Goal: Task Accomplishment & Management: Manage account settings

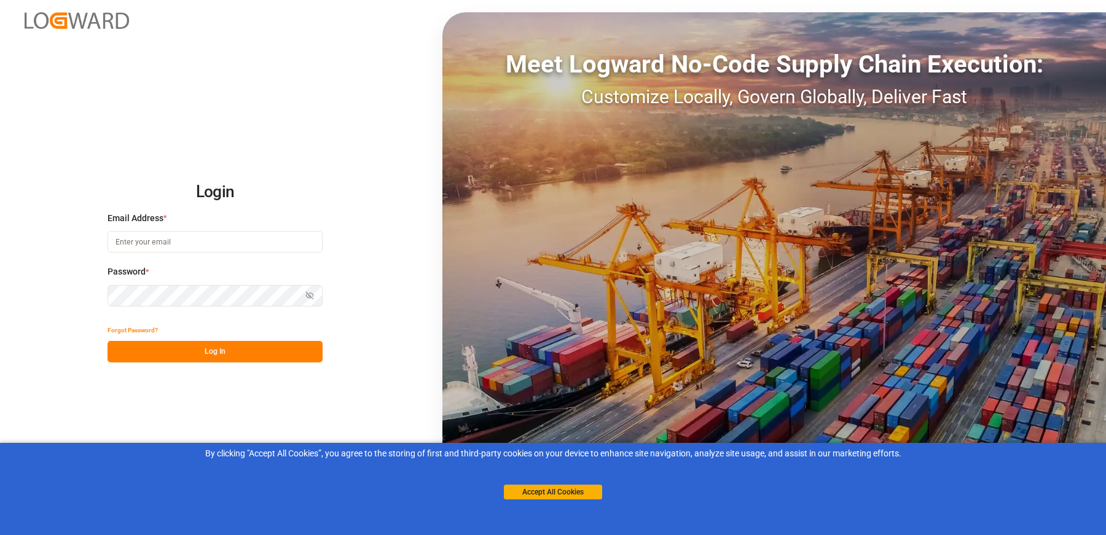
click at [213, 238] on input at bounding box center [214, 241] width 215 height 21
type input "["
type input "[EMAIL_ADDRESS][DOMAIN_NAME]"
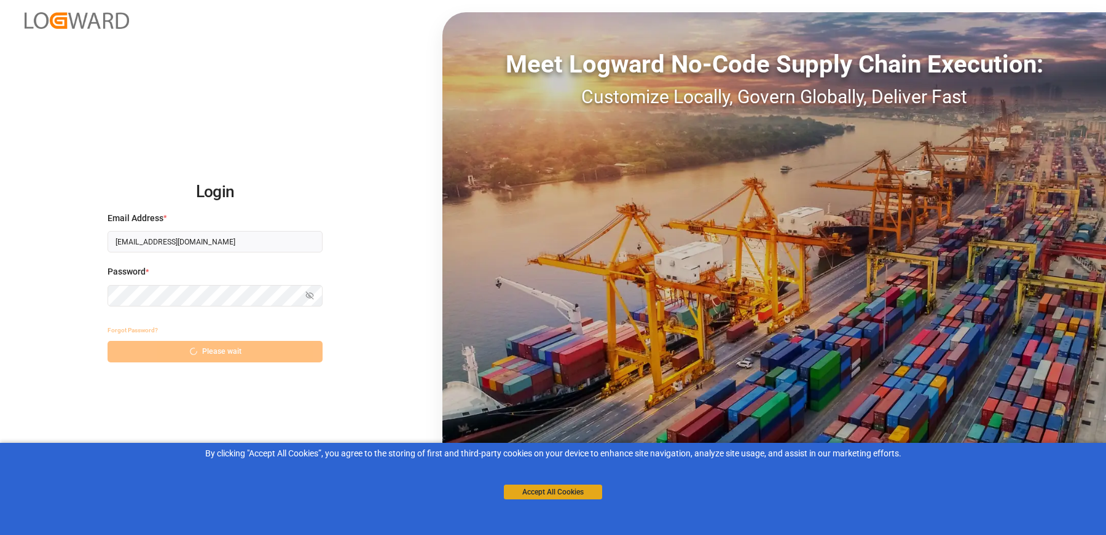
click at [529, 492] on button "Accept All Cookies" at bounding box center [553, 492] width 98 height 15
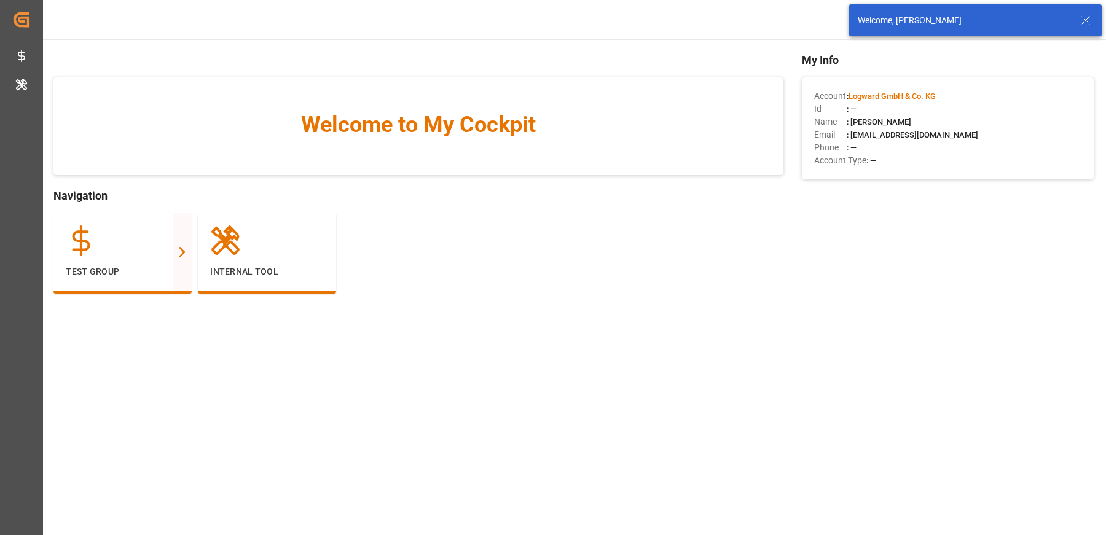
click at [1087, 10] on div "Welcome, [PERSON_NAME]" at bounding box center [975, 20] width 252 height 32
click at [1085, 19] on icon at bounding box center [1085, 20] width 15 height 15
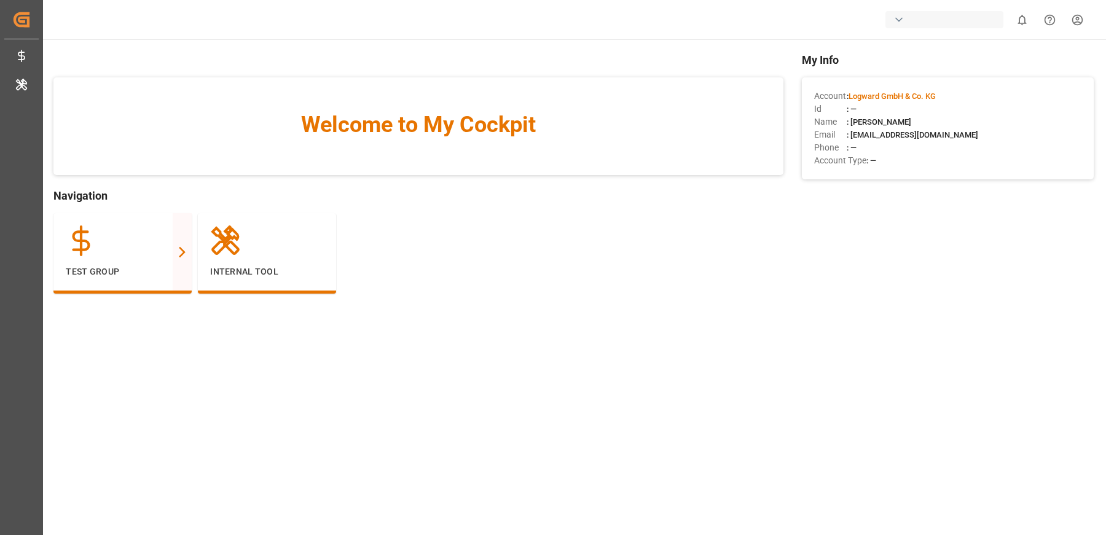
click at [908, 17] on div "button" at bounding box center [944, 19] width 118 height 17
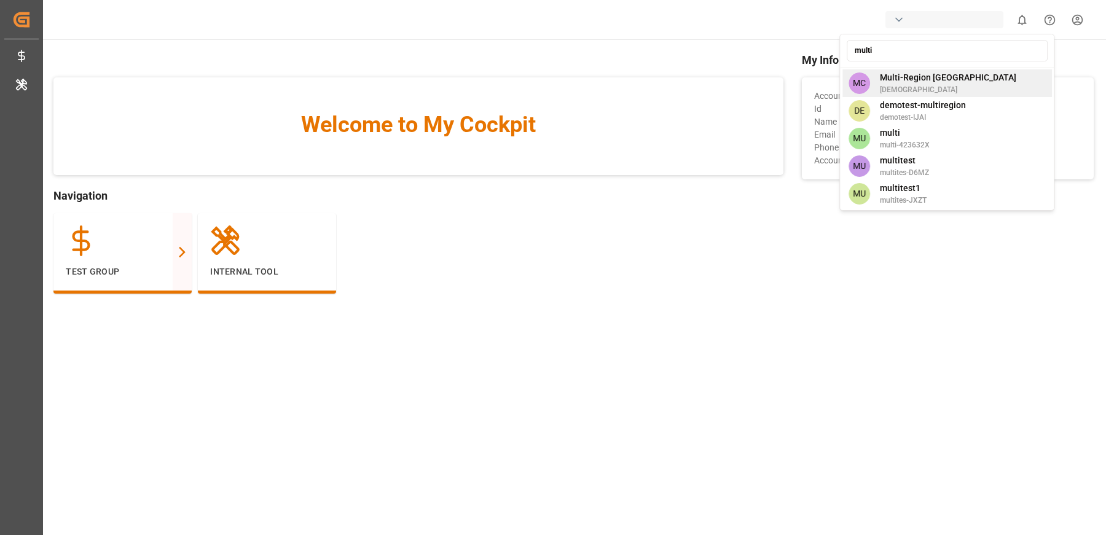
type input "multi"
click at [897, 77] on span "Multi-Region [GEOGRAPHIC_DATA]" at bounding box center [948, 77] width 136 height 13
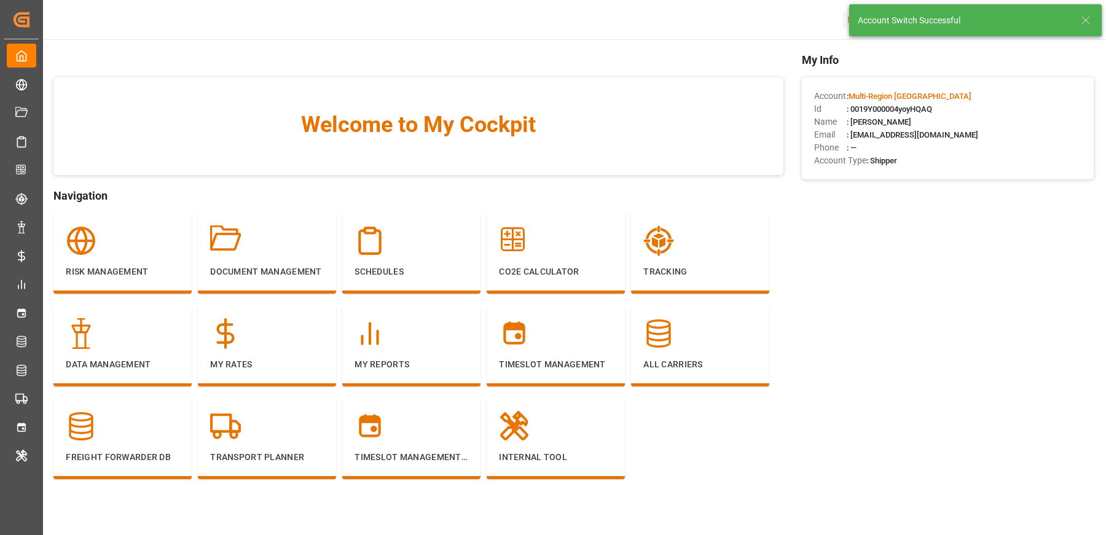
click at [1093, 21] on div "Account Switch Successful" at bounding box center [975, 20] width 252 height 32
click at [1082, 22] on icon at bounding box center [1085, 20] width 15 height 15
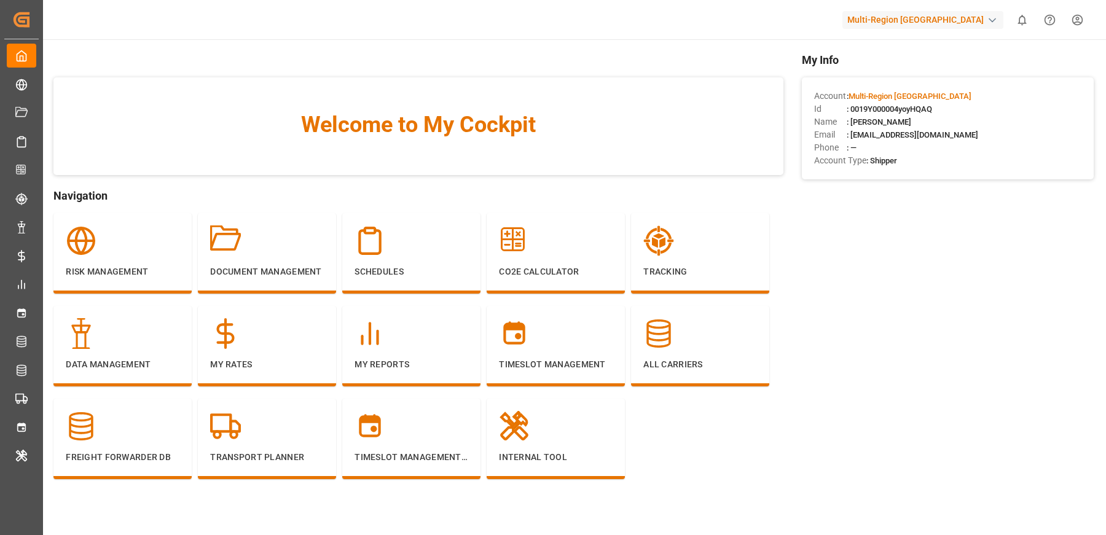
click at [1078, 17] on html "Created by potrace 1.15, written by [PERSON_NAME] [DATE]-[DATE] Created by potr…" at bounding box center [553, 267] width 1106 height 535
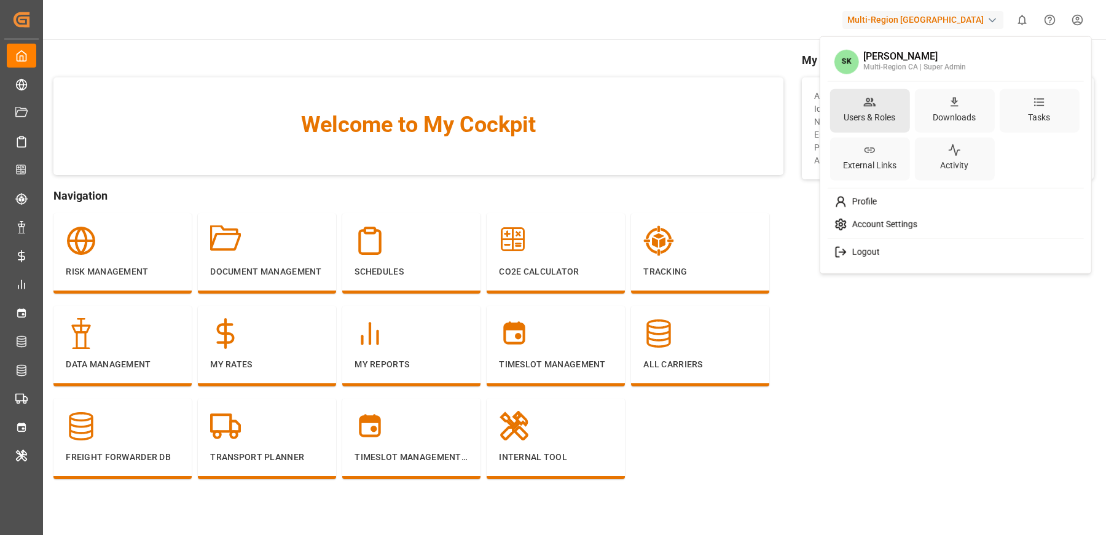
click at [849, 109] on div "Users & Roles" at bounding box center [869, 117] width 57 height 18
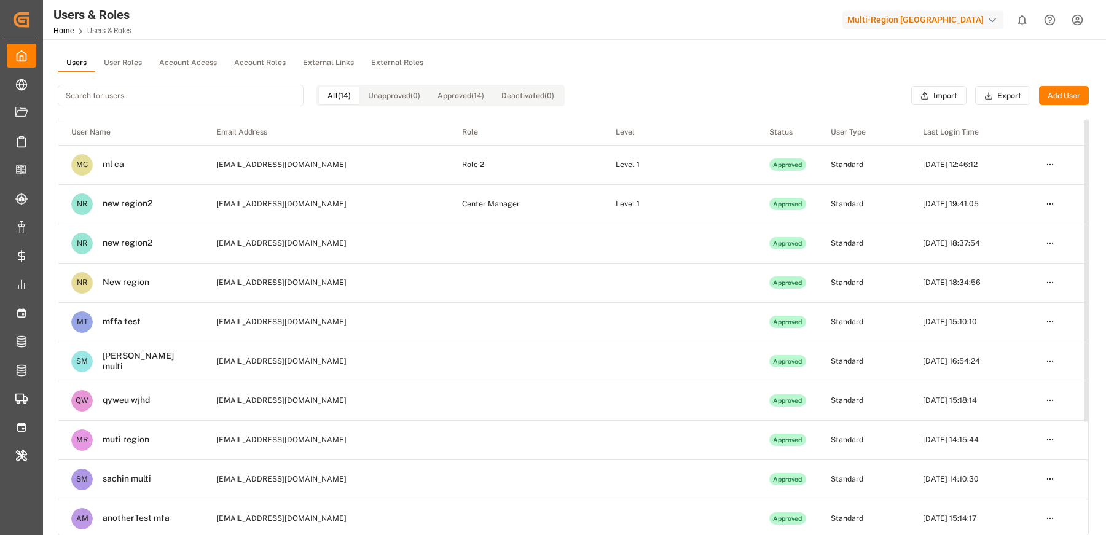
click at [717, 51] on div "Users User Roles Account Access Account Roles External Links External Roles All…" at bounding box center [573, 361] width 1060 height 644
click at [1055, 96] on button "Add User" at bounding box center [1064, 96] width 50 height 20
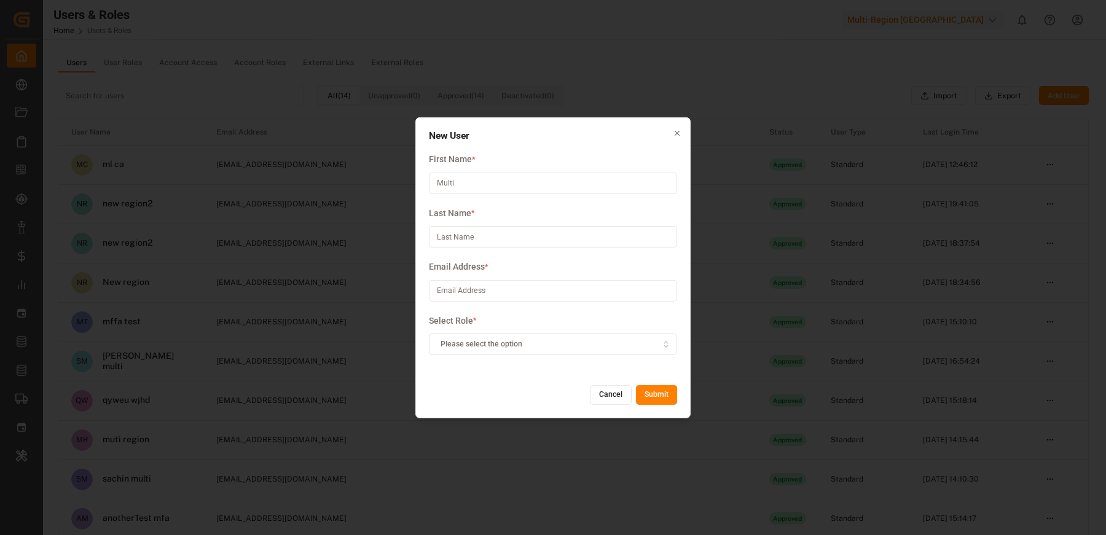
type input "Multi"
click at [458, 234] on input at bounding box center [553, 236] width 248 height 21
type input "Region"
click at [462, 295] on input at bounding box center [553, 290] width 248 height 21
paste input "[EMAIL_ADDRESS][DOMAIN_NAME]"
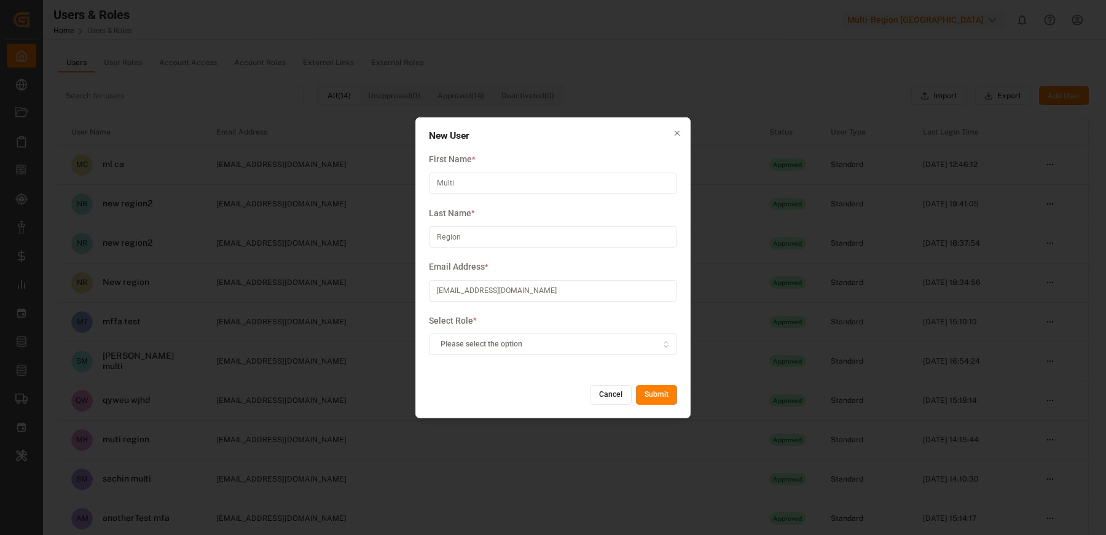
type input "[EMAIL_ADDRESS][DOMAIN_NAME]"
click at [474, 351] on button "Please select the option" at bounding box center [553, 344] width 248 height 21
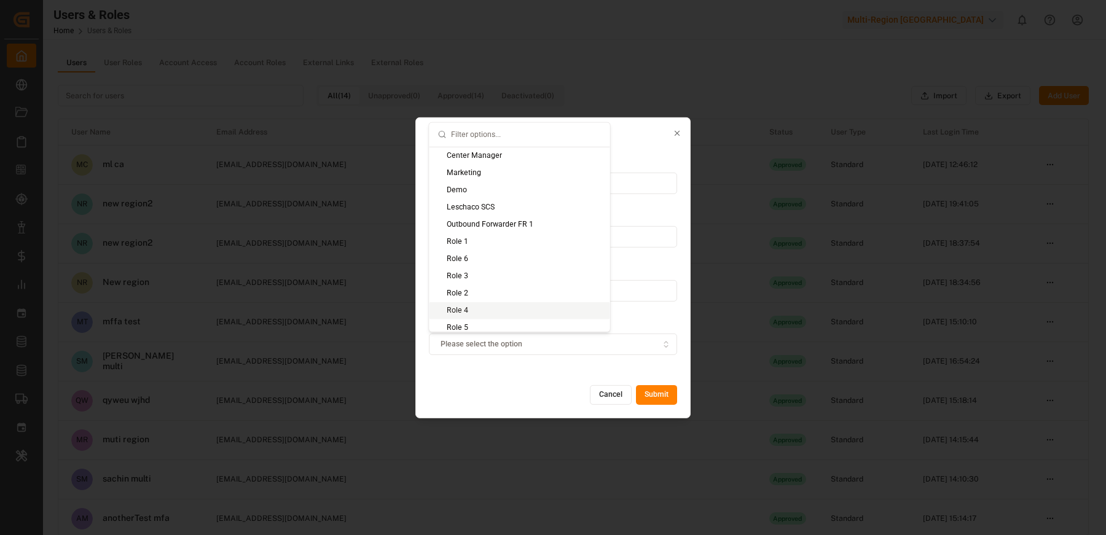
click at [471, 303] on div "Role 4" at bounding box center [519, 310] width 181 height 17
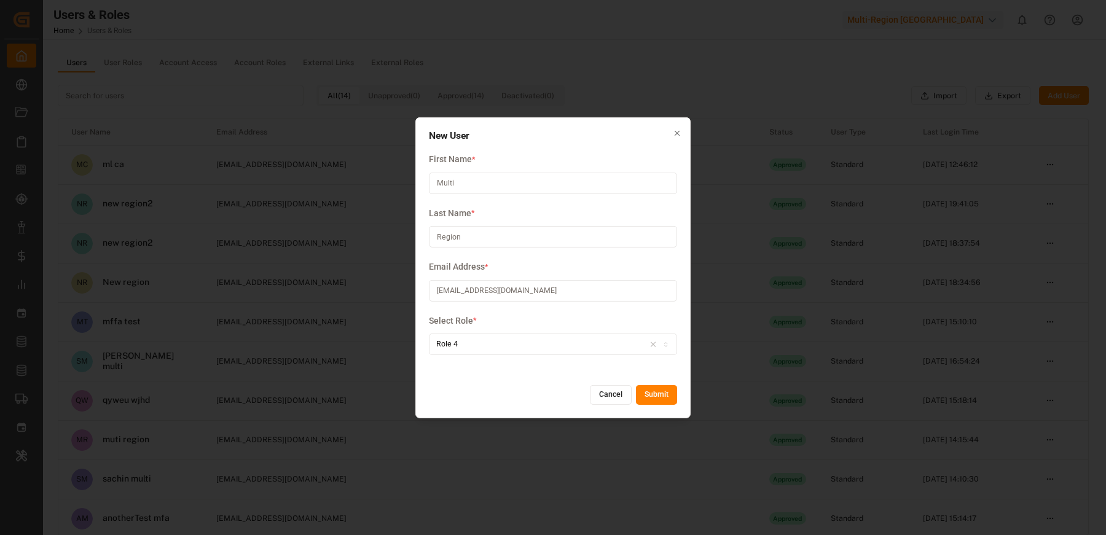
click at [650, 391] on button "Submit" at bounding box center [656, 395] width 41 height 20
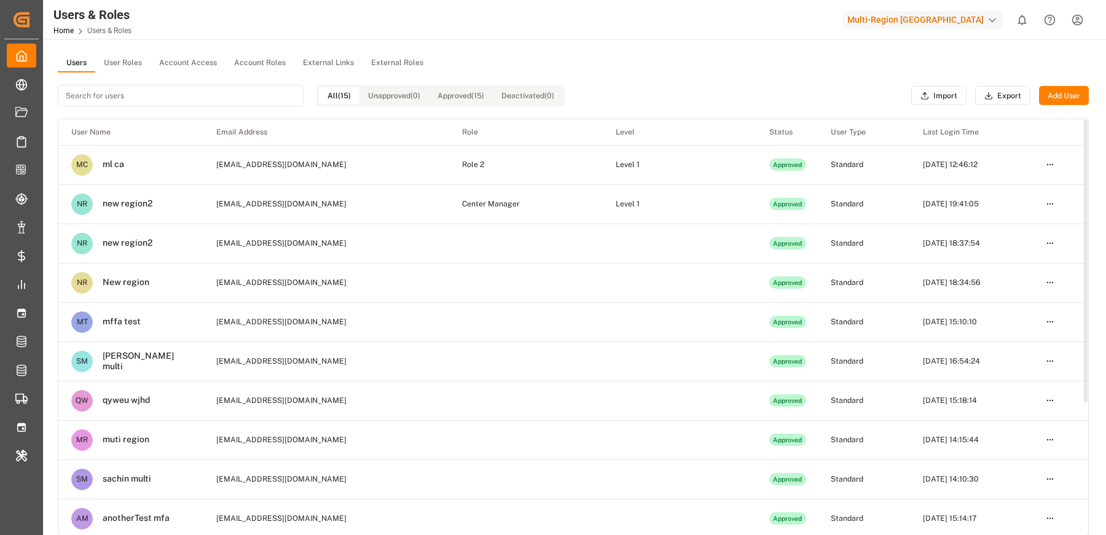
click at [126, 90] on input at bounding box center [181, 95] width 246 height 21
paste input "[EMAIL_ADDRESS][DOMAIN_NAME]"
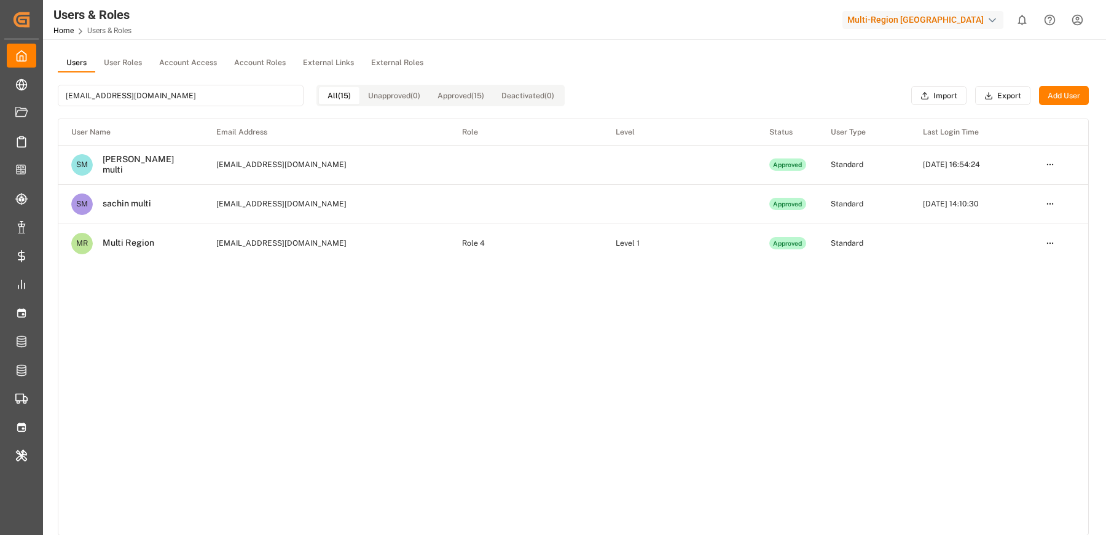
type input "[EMAIL_ADDRESS][DOMAIN_NAME]"
click at [1053, 242] on html "Created by potrace 1.15, written by [PERSON_NAME] [DATE]-[DATE] Created by potr…" at bounding box center [553, 267] width 1106 height 535
click at [806, 329] on html "Created by potrace 1.15, written by [PERSON_NAME] [DATE]-[DATE] Created by potr…" at bounding box center [553, 267] width 1106 height 535
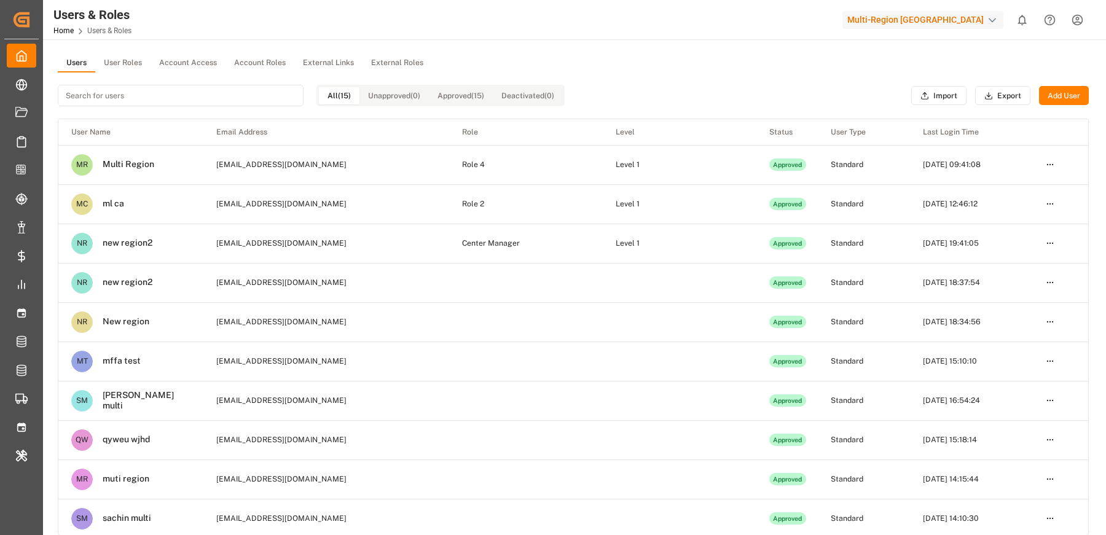
click at [163, 98] on input at bounding box center [181, 95] width 246 height 21
paste input "[EMAIL_ADDRESS][DOMAIN_NAME]"
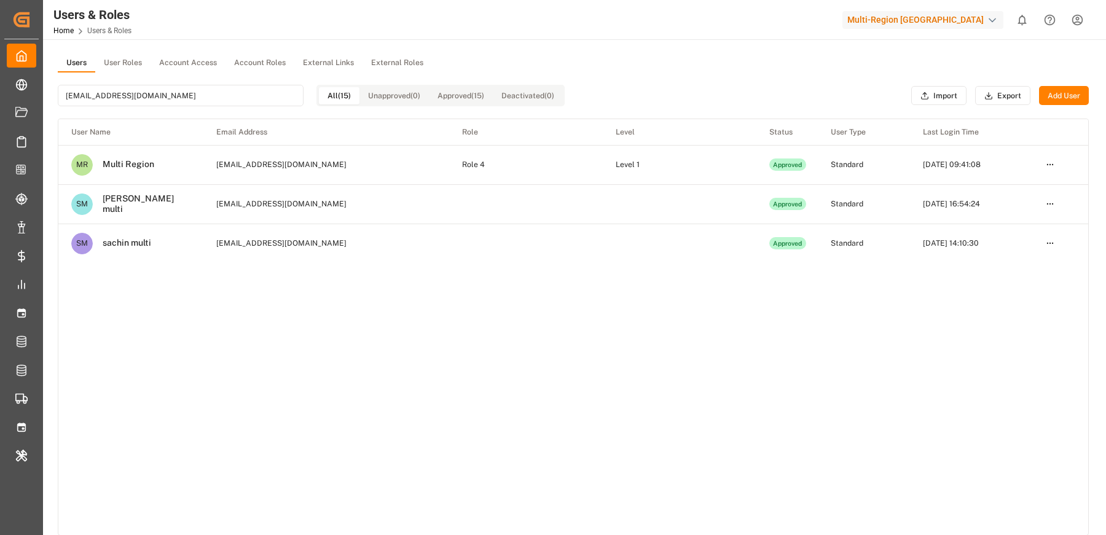
type input "[EMAIL_ADDRESS][DOMAIN_NAME]"
click at [1047, 162] on html "Created by potrace 1.15, written by Peter Selinger 2001-2017 Created by potrace…" at bounding box center [553, 267] width 1106 height 535
click at [1006, 242] on div "Delete" at bounding box center [1024, 243] width 63 height 17
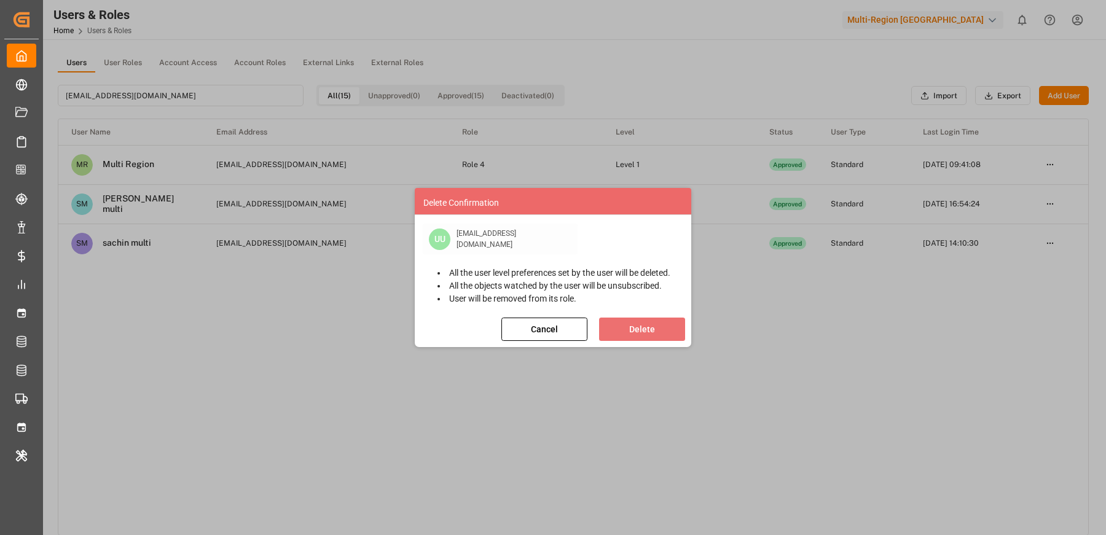
click at [614, 321] on button "Delete" at bounding box center [642, 329] width 86 height 23
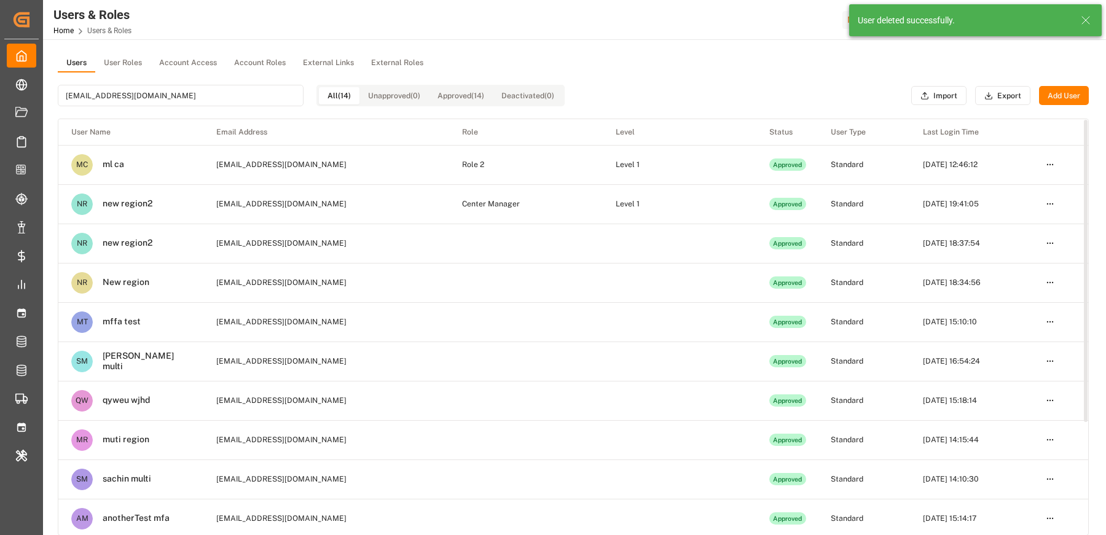
click at [128, 101] on input "[EMAIL_ADDRESS][DOMAIN_NAME]" at bounding box center [181, 95] width 246 height 21
paste input "[EMAIL_ADDRESS][DOMAIN_NAME]"
type input "[EMAIL_ADDRESS][DOMAIN_NAME]"
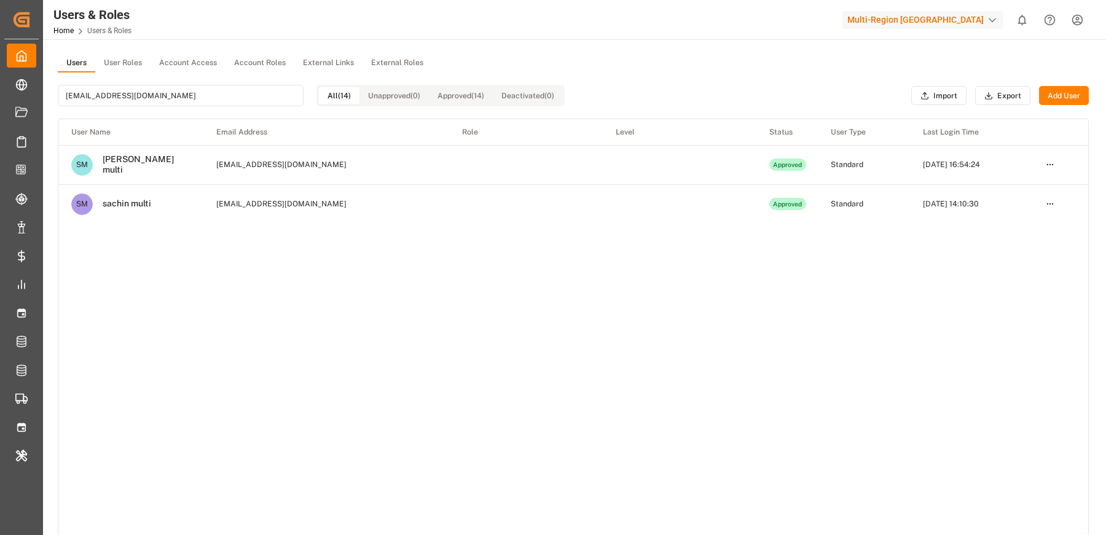
click at [510, 34] on div "Users & Roles Home Users & Roles Multi-Region CA 0 Notifications Only show unre…" at bounding box center [569, 19] width 1071 height 39
click at [929, 11] on div "Multi-Region [GEOGRAPHIC_DATA]" at bounding box center [922, 20] width 161 height 18
type input "jims"
click at [890, 67] on div "jims JI JIMS" at bounding box center [946, 66] width 215 height 64
click at [877, 74] on div "JI JIMS" at bounding box center [946, 81] width 209 height 25
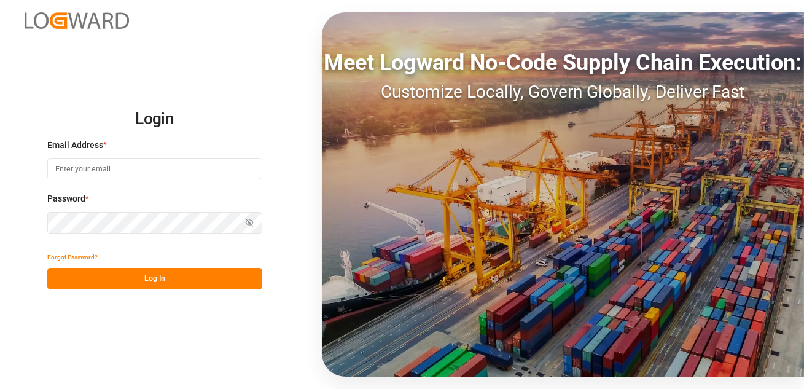
click at [110, 165] on input at bounding box center [154, 168] width 215 height 21
type input "[EMAIL_ADDRESS][DOMAIN_NAME]"
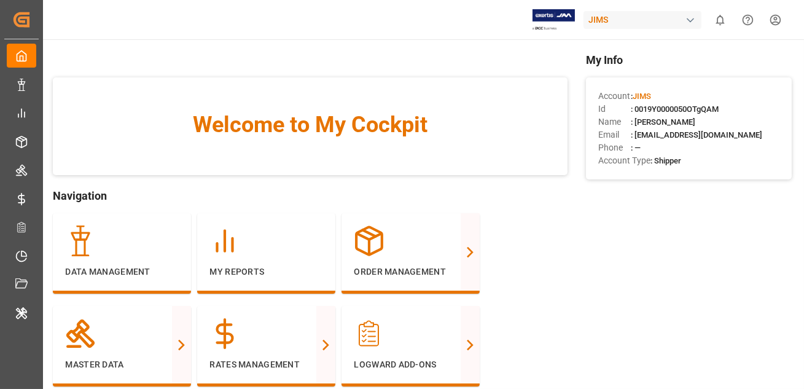
click at [779, 19] on html "Created by potrace 1.15, written by Peter Selinger 2001-2017 Created by potrace…" at bounding box center [402, 194] width 804 height 389
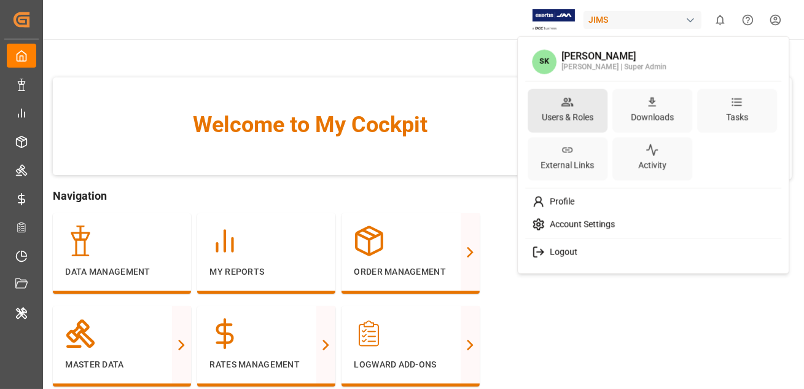
click at [563, 97] on icon at bounding box center [567, 101] width 13 height 13
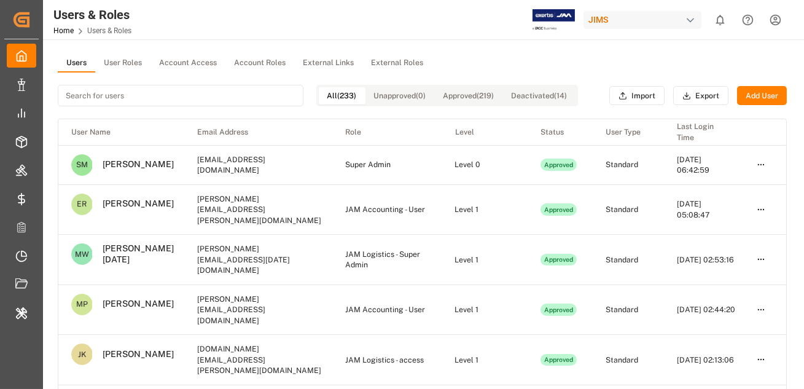
click at [130, 99] on input at bounding box center [181, 95] width 246 height 21
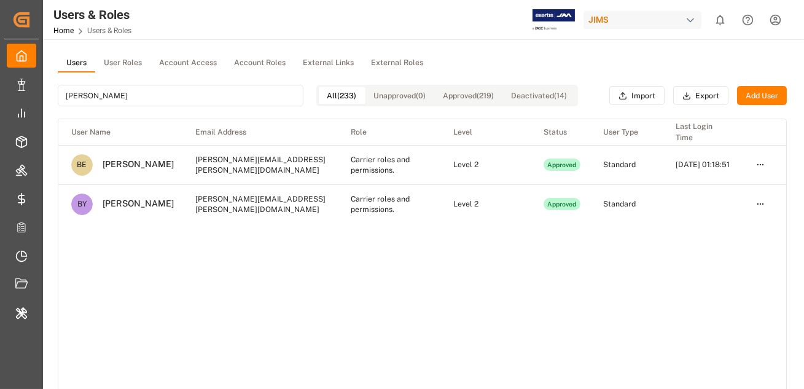
type input "britt"
click at [762, 203] on html "Created by potrace 1.15, written by Peter Selinger 2001-2017 Created by potrace…" at bounding box center [402, 194] width 804 height 389
click at [722, 225] on div "Edit" at bounding box center [733, 225] width 63 height 17
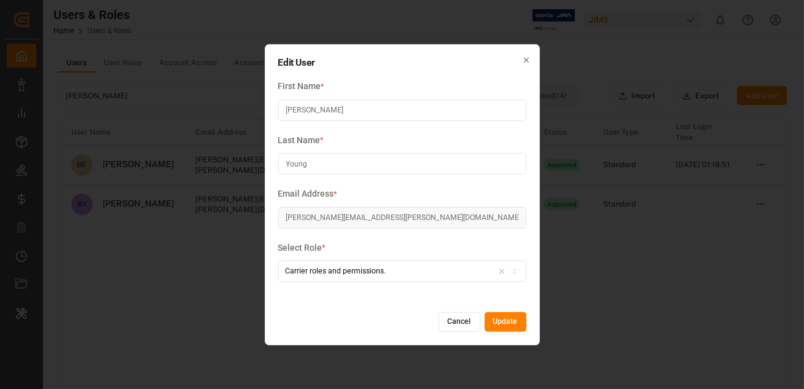
click at [494, 320] on button "Update" at bounding box center [506, 322] width 42 height 20
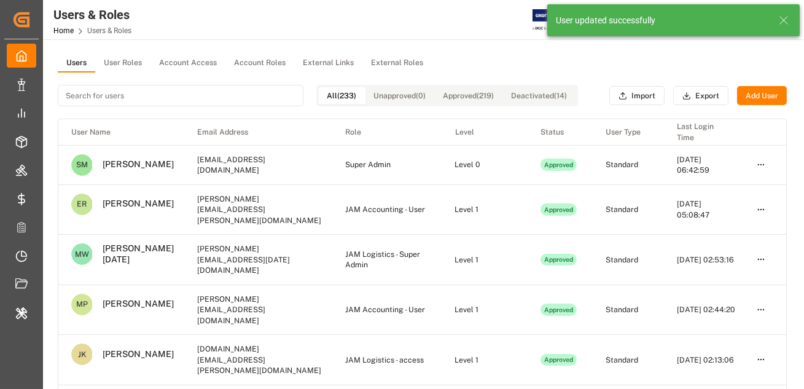
click at [109, 93] on input at bounding box center [181, 95] width 246 height 21
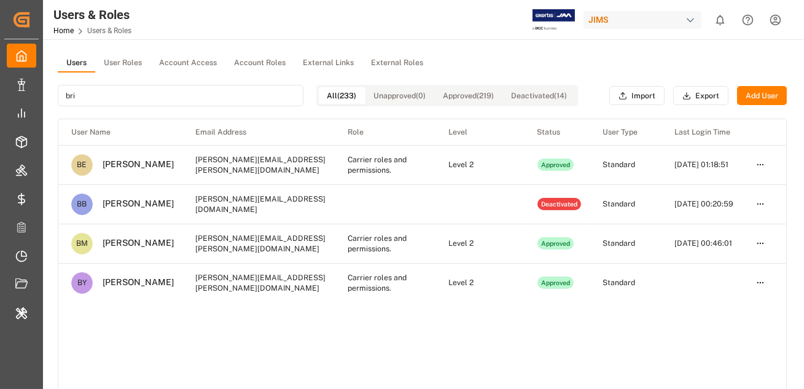
type input "bri"
click at [637, 18] on div "JIMS" at bounding box center [643, 20] width 118 height 18
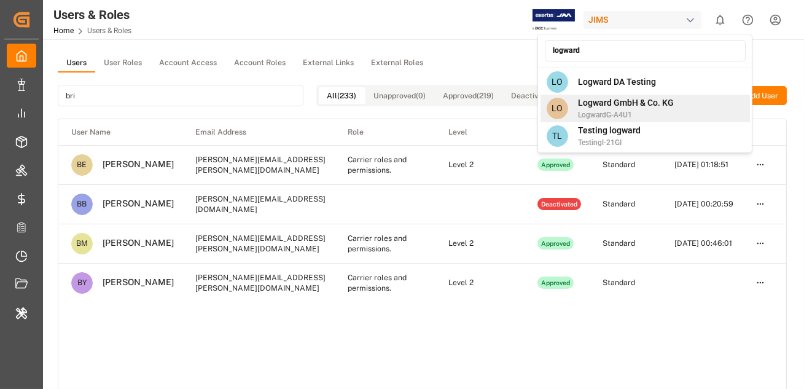
type input "logward"
click at [621, 109] on span "LogwardG-A4U1" at bounding box center [626, 114] width 96 height 11
